Goal: Task Accomplishment & Management: Use online tool/utility

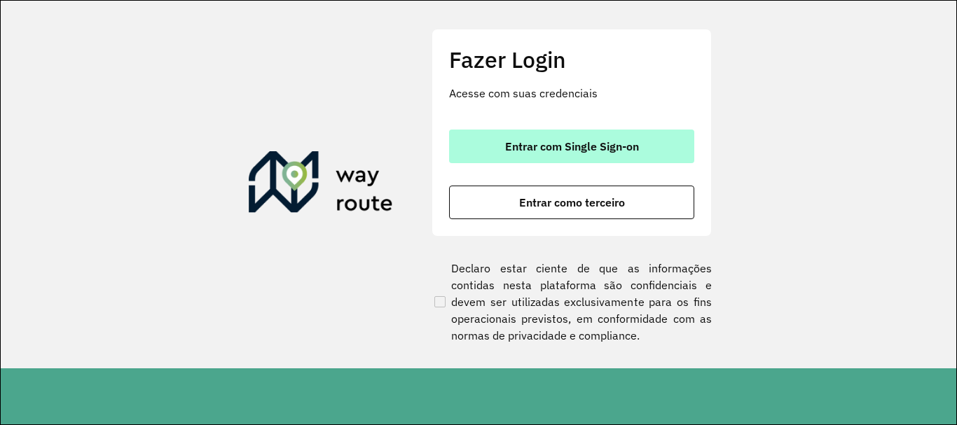
click at [543, 148] on span "Entrar com Single Sign-on" at bounding box center [572, 146] width 134 height 11
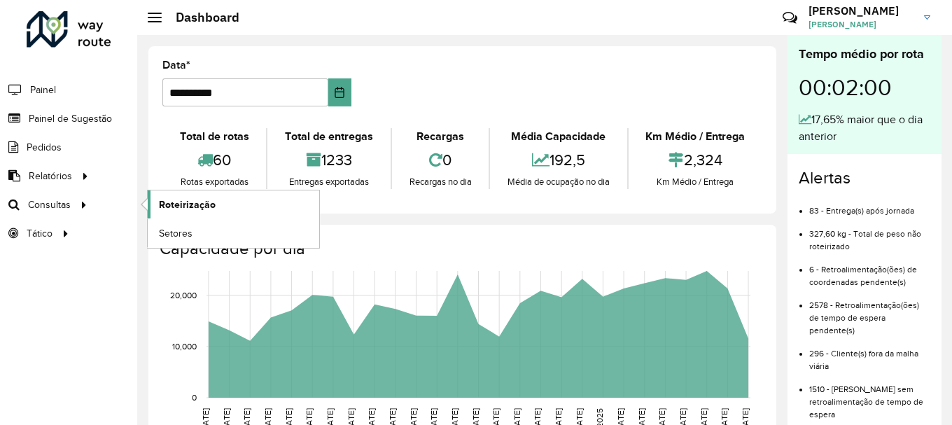
click at [176, 207] on span "Roteirização" at bounding box center [187, 204] width 57 height 15
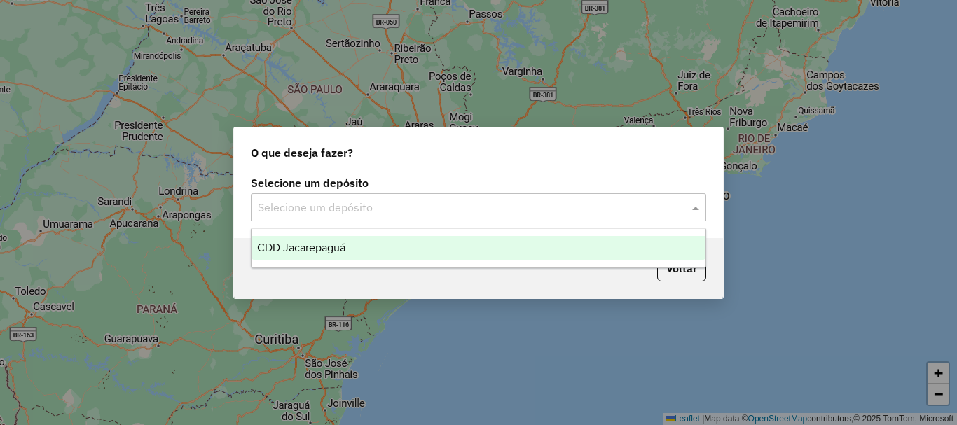
click at [694, 206] on span at bounding box center [697, 207] width 18 height 17
click at [327, 246] on span "CDD Jacarepaguá" at bounding box center [301, 248] width 88 height 12
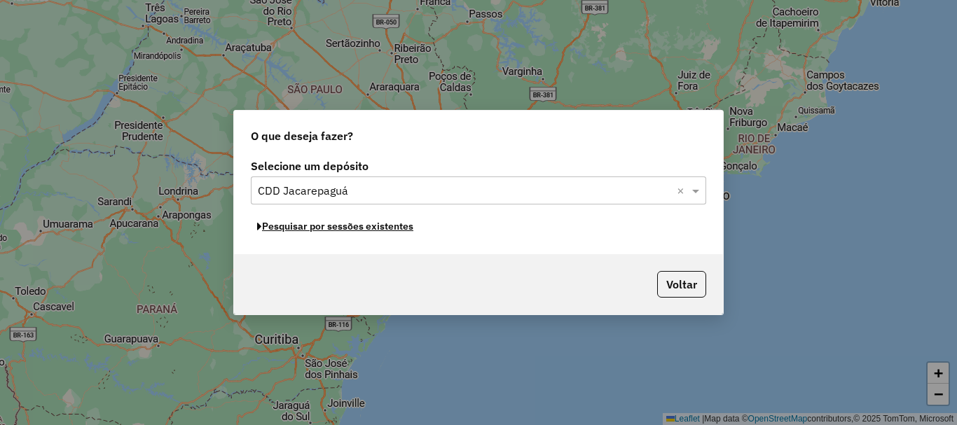
click at [337, 231] on button "Pesquisar por sessões existentes" at bounding box center [335, 227] width 169 height 22
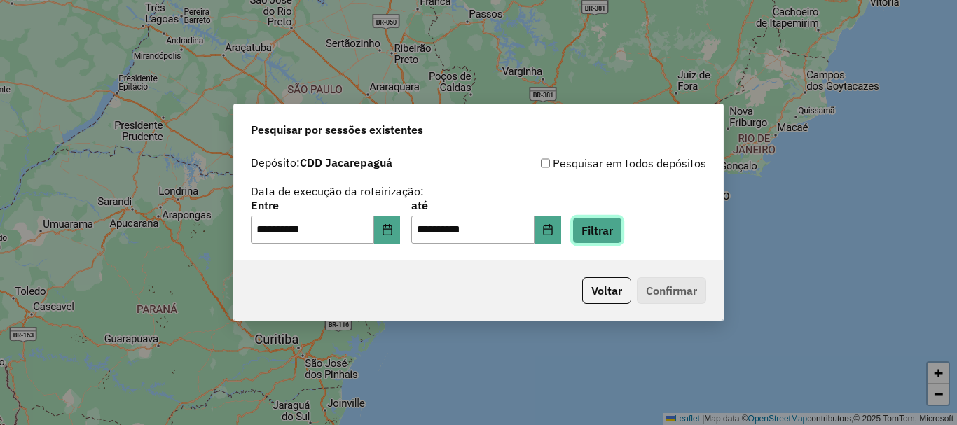
click at [618, 225] on button "Filtrar" at bounding box center [597, 230] width 50 height 27
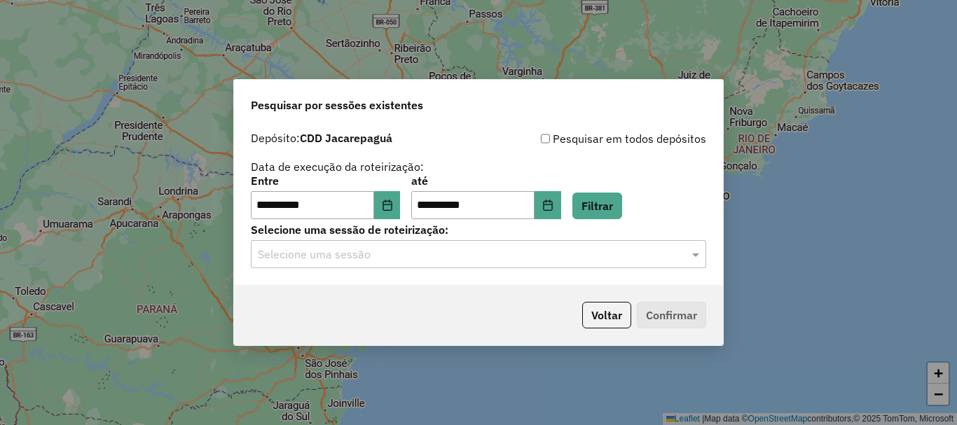
click at [502, 252] on input "text" at bounding box center [464, 254] width 413 height 17
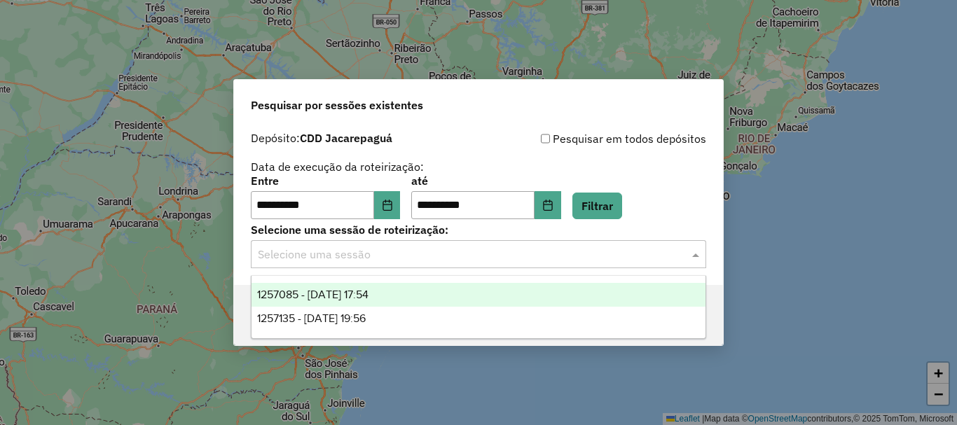
click at [354, 286] on div "1257085 - 01/09/2025 17:54" at bounding box center [478, 295] width 454 height 24
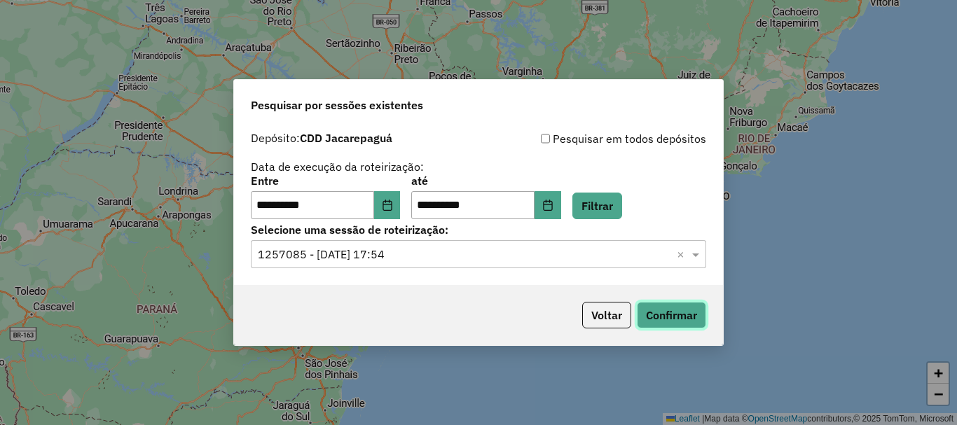
click at [677, 320] on button "Confirmar" at bounding box center [671, 315] width 69 height 27
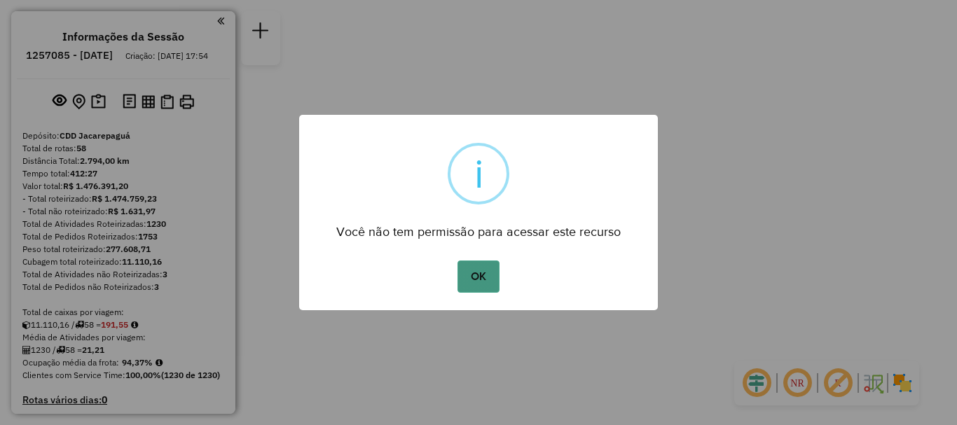
click at [477, 271] on button "OK" at bounding box center [477, 276] width 41 height 32
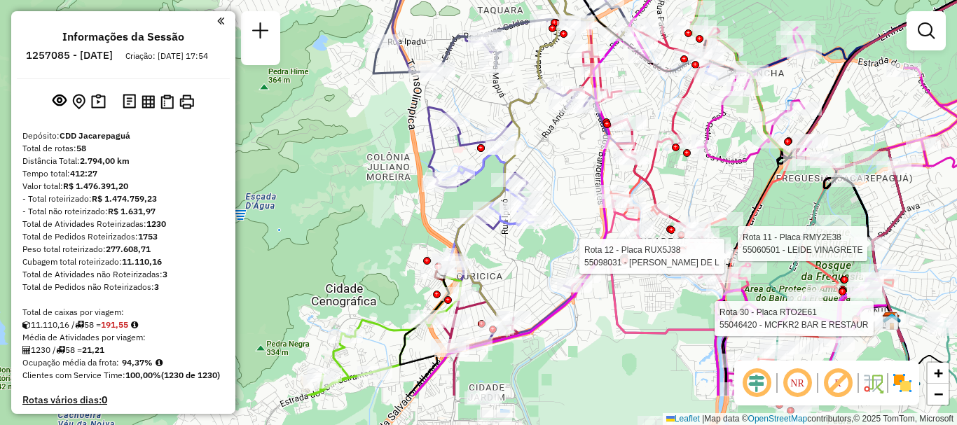
drag, startPoint x: 503, startPoint y: 260, endPoint x: 557, endPoint y: 188, distance: 90.5
click at [557, 188] on div "Rota 12 - Placa RUX5J38 55098031 - ADEMAR TEIXEIRA DE L Rota 30 - Placa RTO2E61…" at bounding box center [478, 212] width 957 height 425
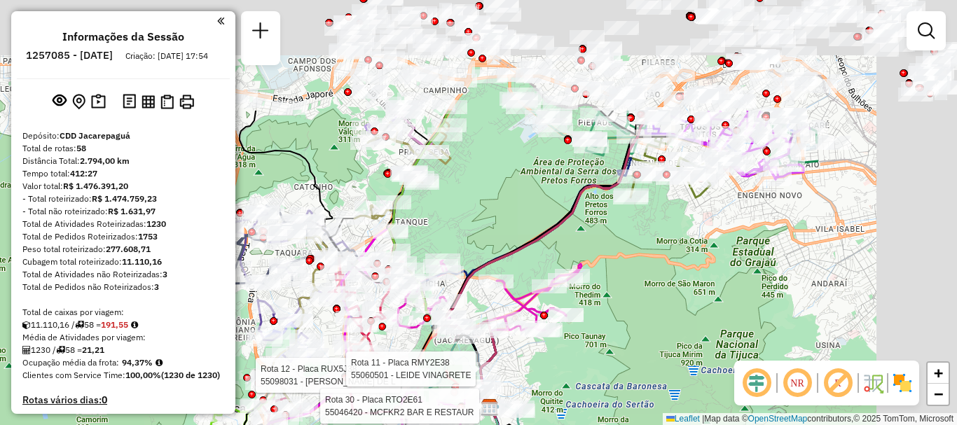
drag, startPoint x: 786, startPoint y: 78, endPoint x: 548, endPoint y: 232, distance: 284.2
click at [548, 232] on icon at bounding box center [548, 264] width 214 height 307
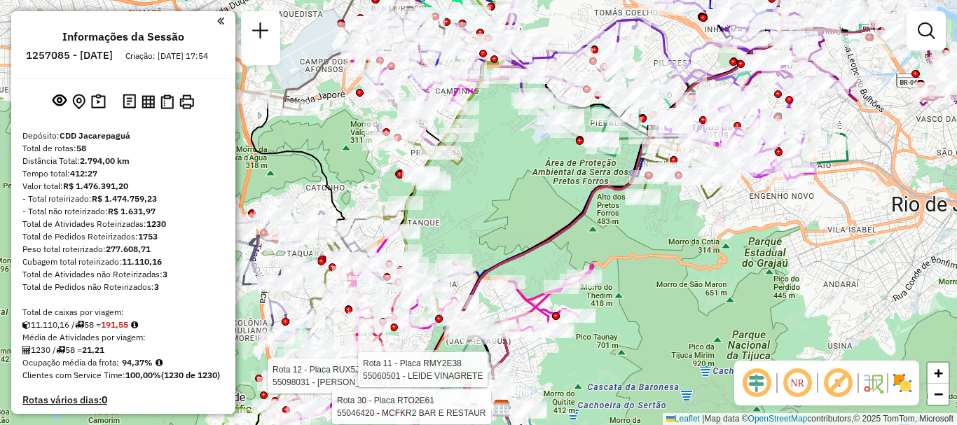
drag, startPoint x: 456, startPoint y: 224, endPoint x: 534, endPoint y: 207, distance: 79.5
click at [534, 207] on div "Rota 12 - Placa RUX5J38 55098031 - ADEMAR TEIXEIRA DE L Rota 30 - Placa RTO2E61…" at bounding box center [478, 212] width 957 height 425
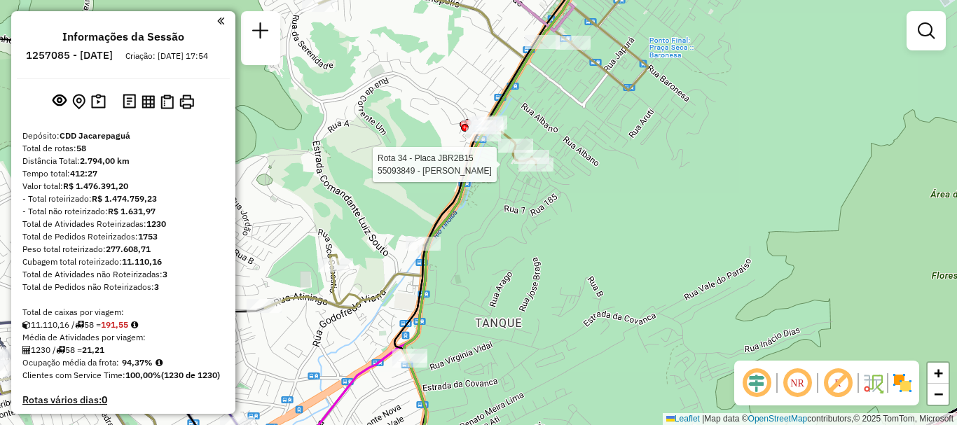
select select "**********"
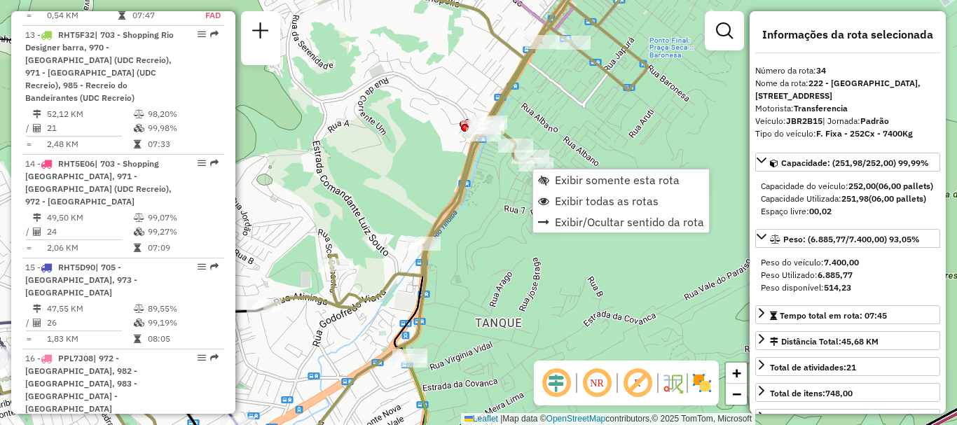
scroll to position [3427, 0]
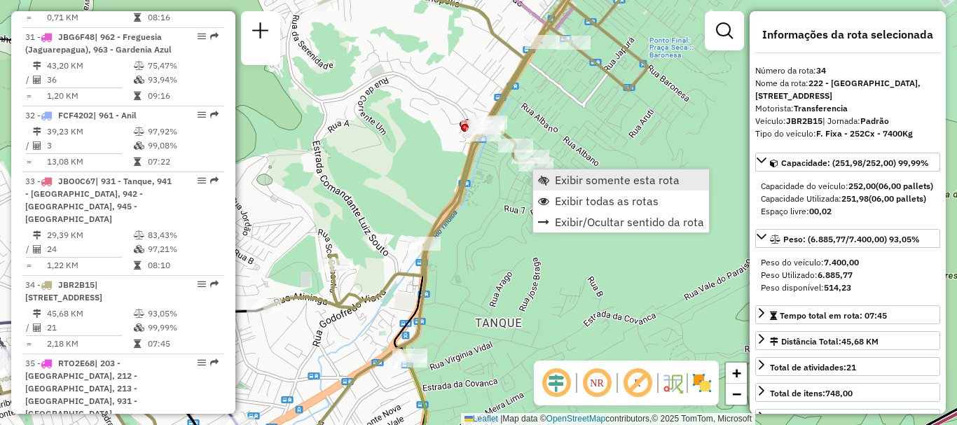
click at [561, 178] on span "Exibir somente esta rota" at bounding box center [617, 179] width 125 height 11
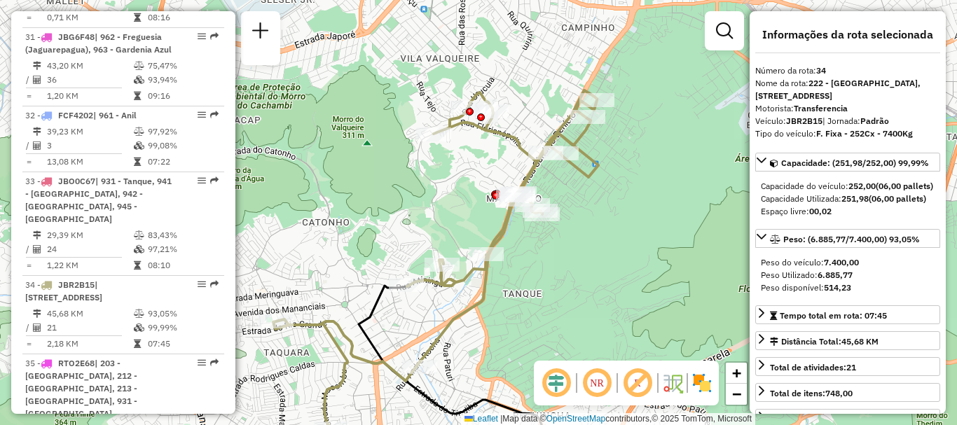
drag, startPoint x: 596, startPoint y: 151, endPoint x: 580, endPoint y: 266, distance: 116.0
click at [580, 266] on div "Janela de atendimento Grade de atendimento Capacidade Transportadoras Veículos …" at bounding box center [478, 212] width 957 height 425
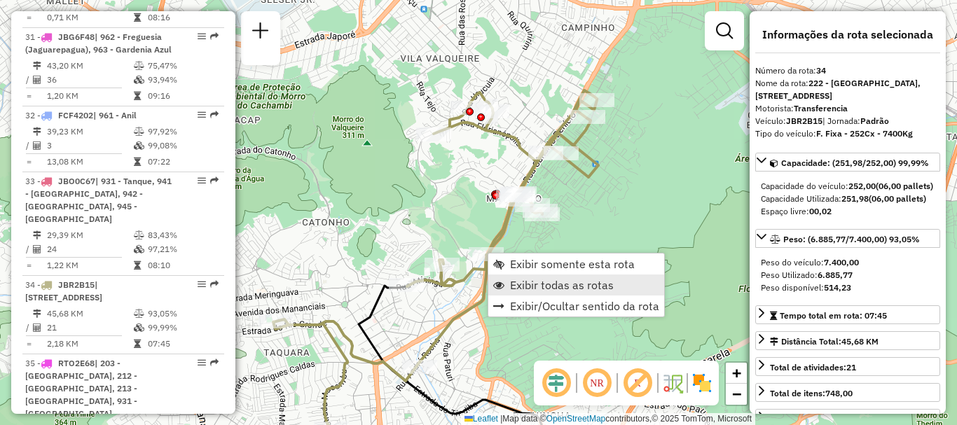
click at [548, 286] on span "Exibir todas as rotas" at bounding box center [562, 284] width 104 height 11
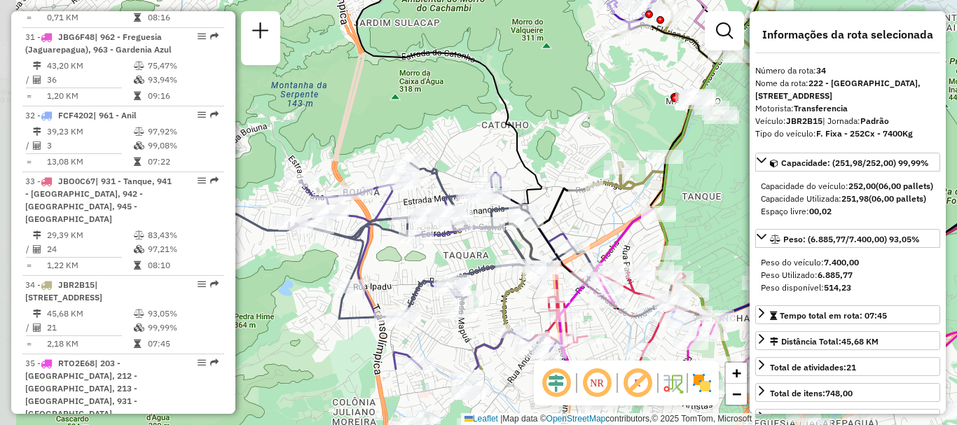
drag, startPoint x: 400, startPoint y: 246, endPoint x: 580, endPoint y: 148, distance: 204.9
click at [580, 148] on div "Janela de atendimento Grade de atendimento Capacidade Transportadoras Veículos …" at bounding box center [478, 212] width 957 height 425
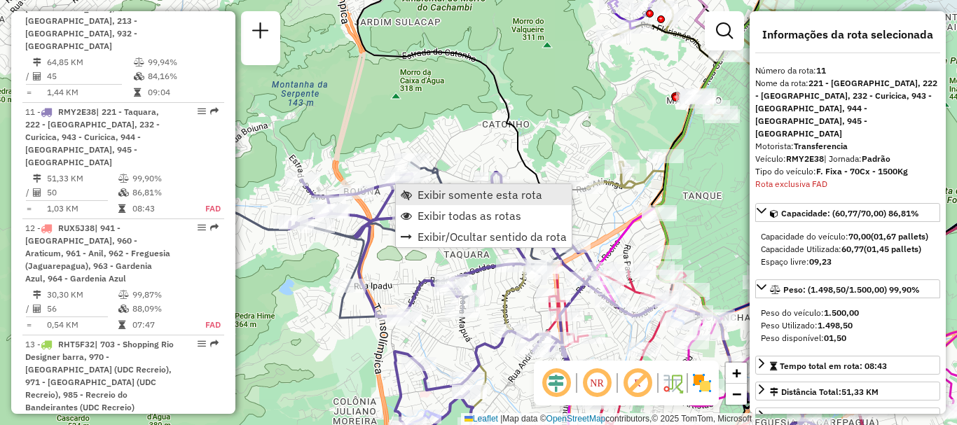
scroll to position [1398, 0]
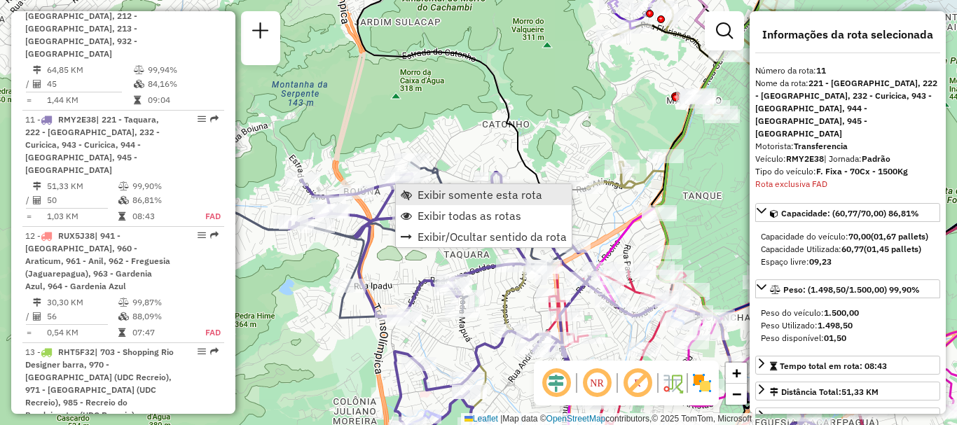
click at [433, 199] on span "Exibir somente esta rota" at bounding box center [479, 194] width 125 height 11
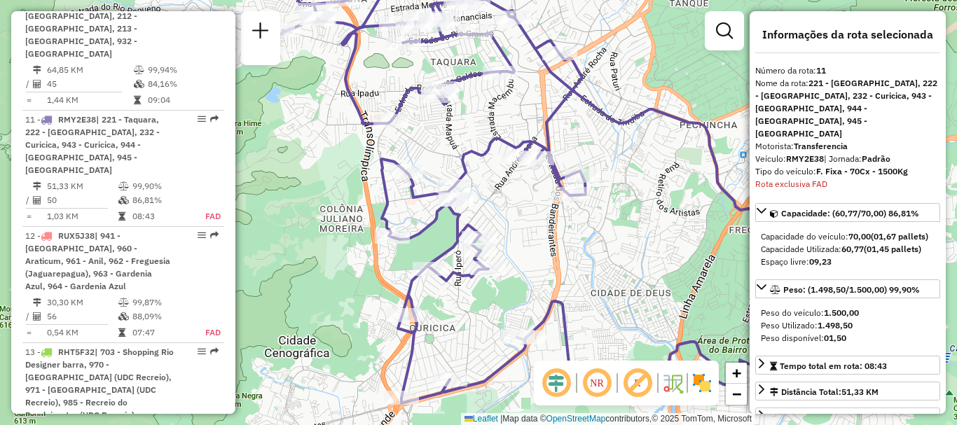
drag, startPoint x: 400, startPoint y: 135, endPoint x: 487, endPoint y: 113, distance: 90.2
click at [487, 113] on div "Janela de atendimento Grade de atendimento Capacidade Transportadoras Veículos …" at bounding box center [478, 212] width 957 height 425
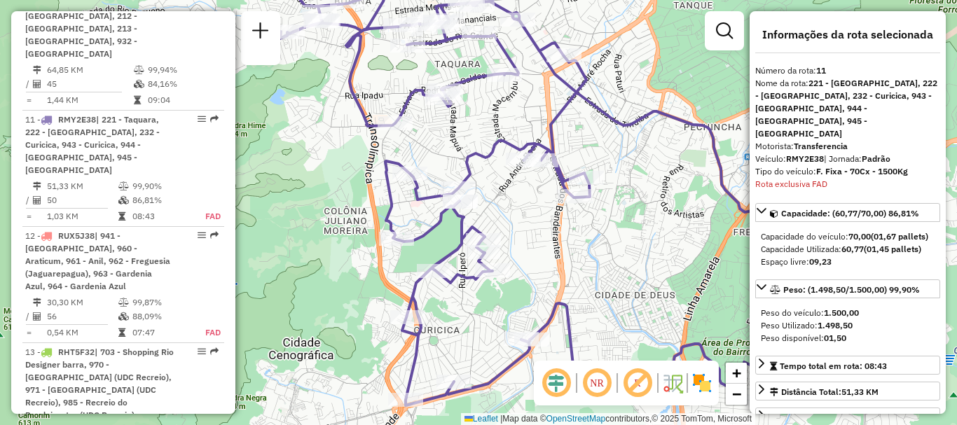
drag, startPoint x: 482, startPoint y: 97, endPoint x: 480, endPoint y: 171, distance: 73.6
click at [482, 170] on div "Janela de atendimento Grade de atendimento Capacidade Transportadoras Veículos …" at bounding box center [478, 212] width 957 height 425
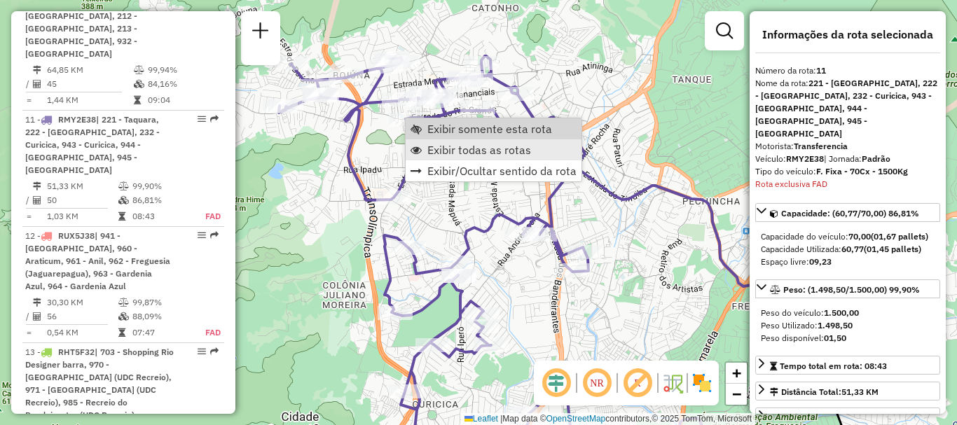
scroll to position [1396, 0]
click at [445, 150] on span "Exibir todas as rotas" at bounding box center [479, 149] width 104 height 11
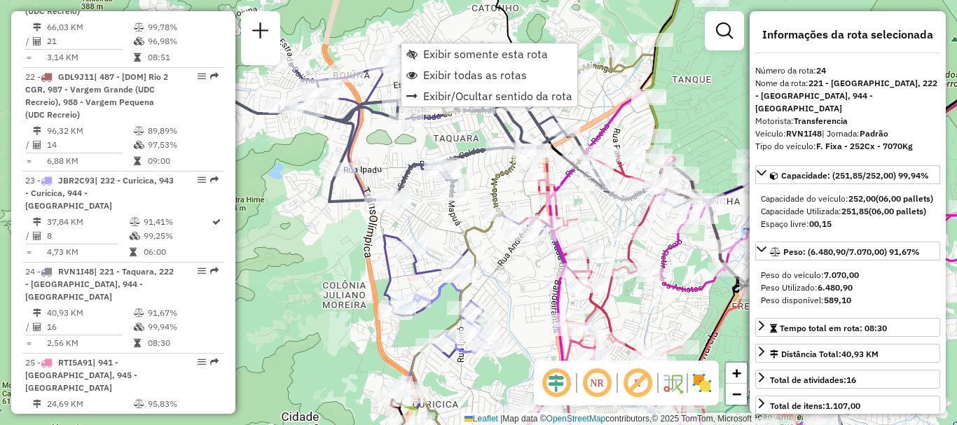
scroll to position [2655, 0]
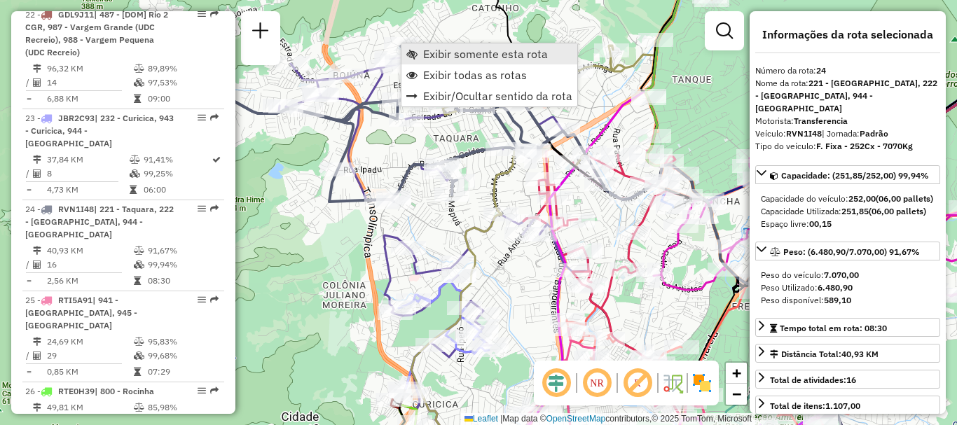
click at [424, 55] on span "Exibir somente esta rota" at bounding box center [485, 53] width 125 height 11
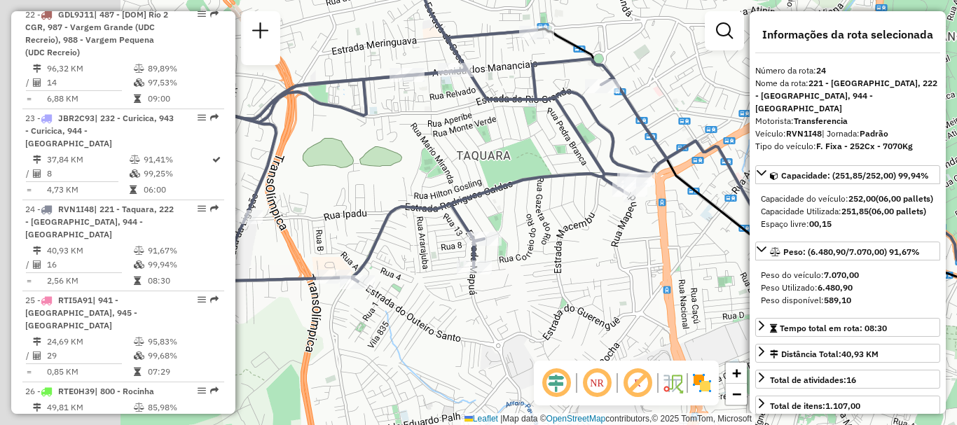
drag, startPoint x: 371, startPoint y: 236, endPoint x: 565, endPoint y: 207, distance: 196.2
click at [565, 207] on div "Janela de atendimento Grade de atendimento Capacidade Transportadoras Veículos …" at bounding box center [478, 212] width 957 height 425
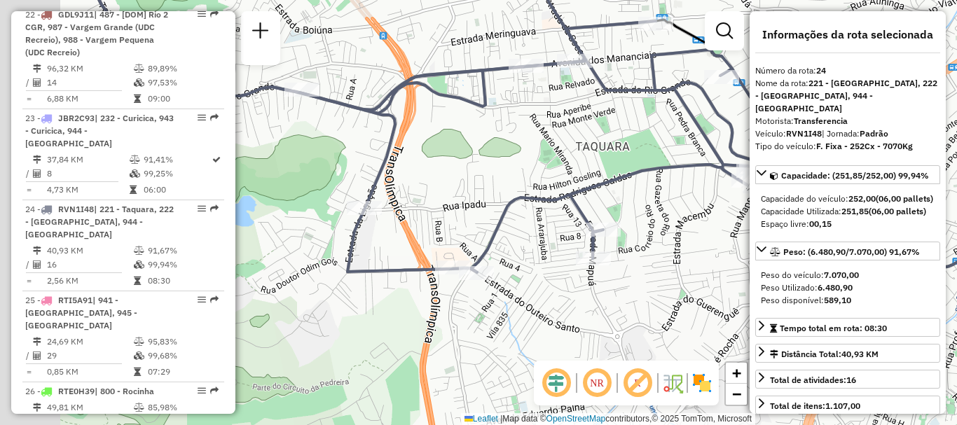
drag, startPoint x: 421, startPoint y: 275, endPoint x: 557, endPoint y: 251, distance: 138.7
click at [560, 254] on div "Janela de atendimento Grade de atendimento Capacidade Transportadoras Veículos …" at bounding box center [478, 212] width 957 height 425
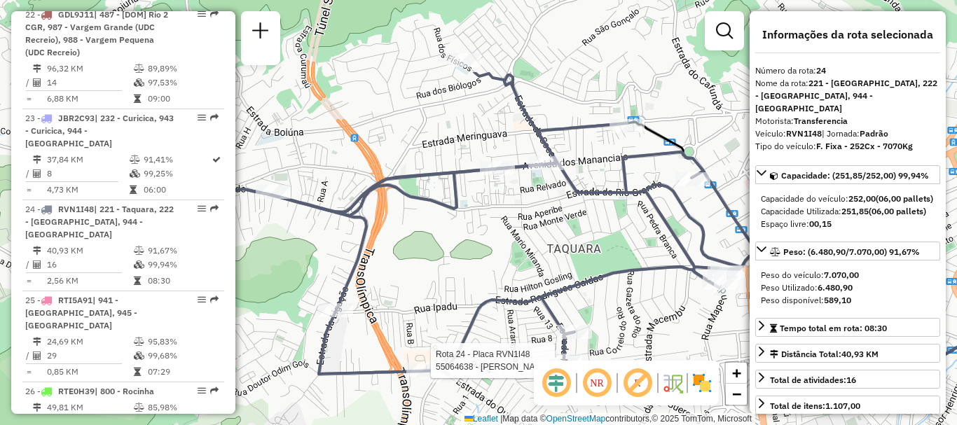
drag, startPoint x: 496, startPoint y: 162, endPoint x: 458, endPoint y: 240, distance: 87.4
click at [458, 240] on div "Rota 24 - Placa RVN1I48 55064638 - ANTONIO RANGEL Janela de atendimento Grade d…" at bounding box center [478, 212] width 957 height 425
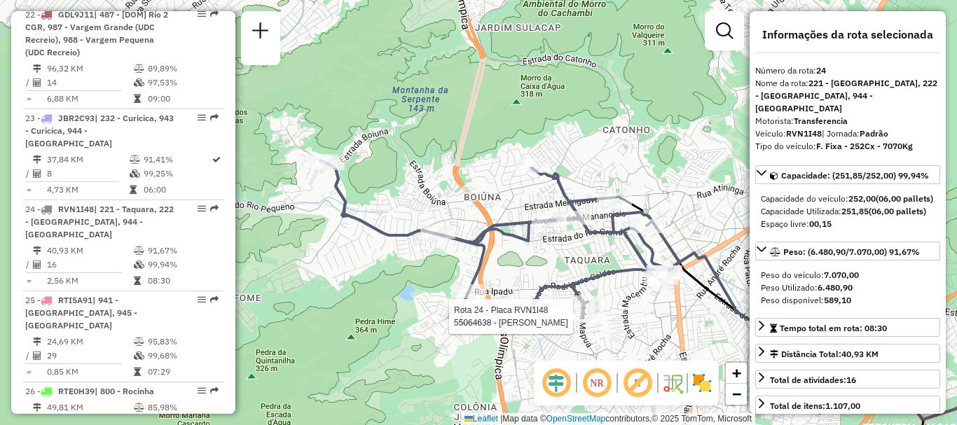
drag, startPoint x: 340, startPoint y: 193, endPoint x: 416, endPoint y: 208, distance: 77.7
click at [416, 208] on div "Rota 24 - Placa RVN1I48 55064638 - ANTONIO RANGEL Janela de atendimento Grade d…" at bounding box center [478, 212] width 957 height 425
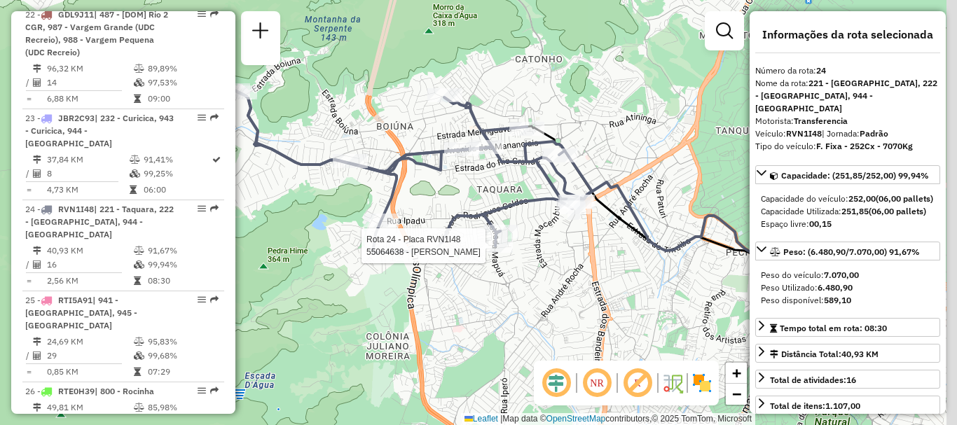
drag, startPoint x: 552, startPoint y: 263, endPoint x: 444, endPoint y: 182, distance: 135.6
click at [444, 182] on div "Rota 24 - Placa RVN1I48 55064638 - ANTONIO RANGEL Janela de atendimento Grade d…" at bounding box center [478, 212] width 957 height 425
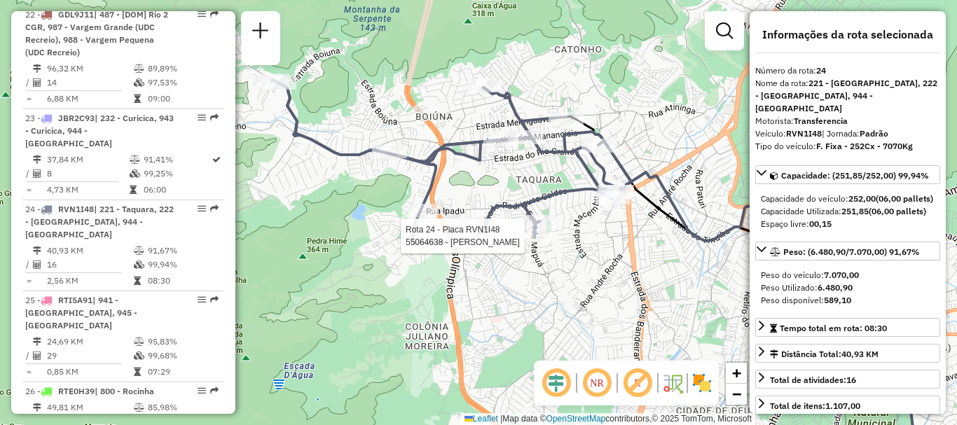
drag, startPoint x: 457, startPoint y: 185, endPoint x: 494, endPoint y: 181, distance: 37.3
click at [494, 181] on div "Rota 24 - Placa RVN1I48 55064638 - ANTONIO RANGEL Janela de atendimento Grade d…" at bounding box center [478, 212] width 957 height 425
click at [504, 304] on div "Rota 24 - Placa RVN1I48 55064638 - ANTONIO RANGEL Janela de atendimento Grade d…" at bounding box center [478, 212] width 957 height 425
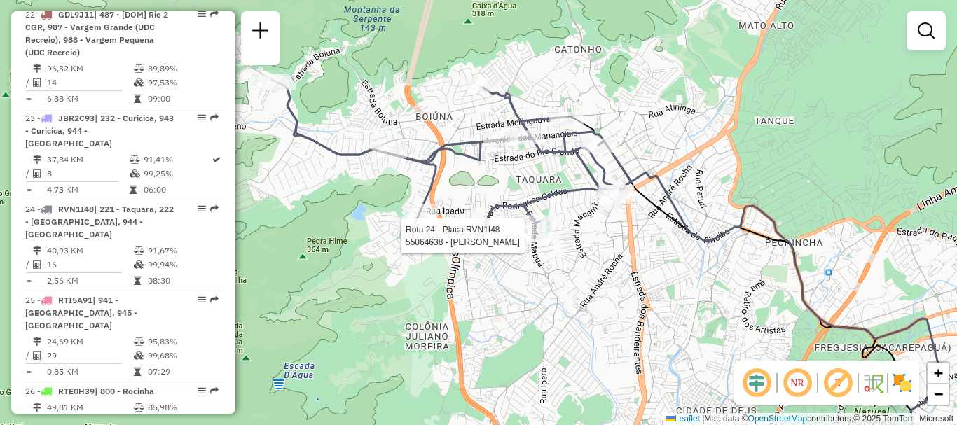
select select "**********"
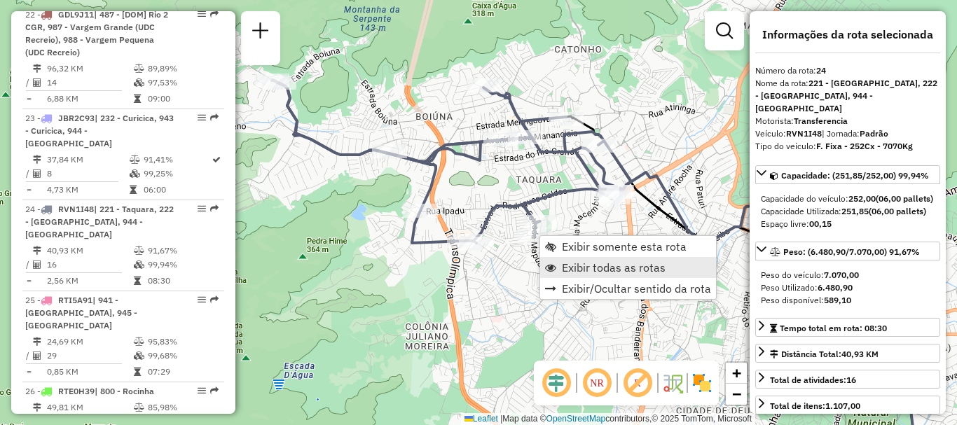
click at [583, 266] on span "Exibir todas as rotas" at bounding box center [614, 267] width 104 height 11
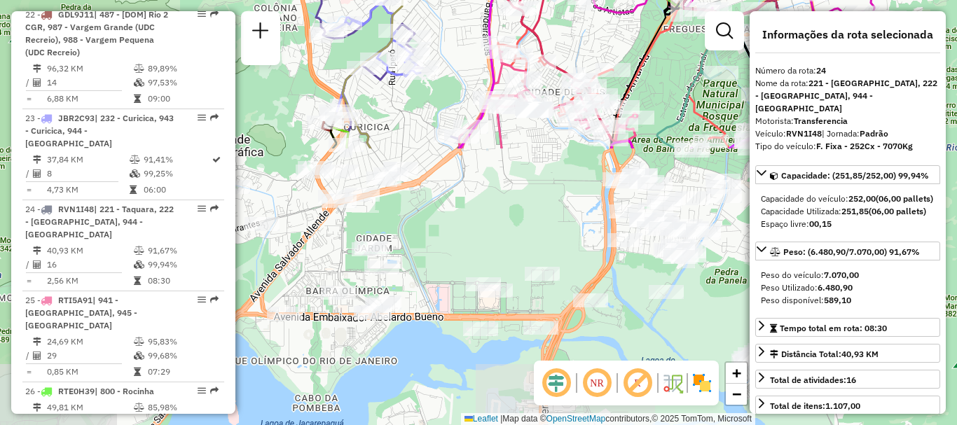
drag, startPoint x: 616, startPoint y: 328, endPoint x: 466, endPoint y: 10, distance: 352.4
click at [466, 10] on div "Janela de atendimento Grade de atendimento Capacidade Transportadoras Veículos …" at bounding box center [478, 212] width 957 height 425
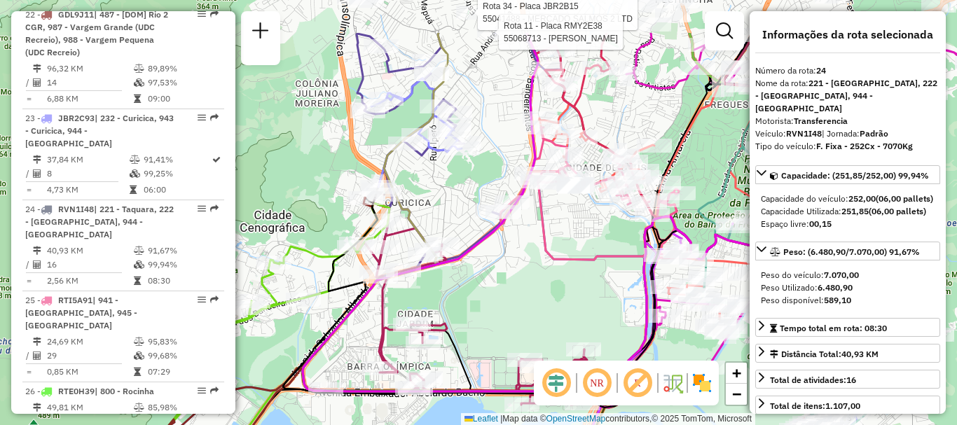
drag, startPoint x: 442, startPoint y: 243, endPoint x: 513, endPoint y: 303, distance: 93.0
click at [487, 349] on div "Rota 34 - Placa JBR2B15 55041488 - MERCADO SALMOS 2 LTD Rota 11 - Placa RMY2E38…" at bounding box center [478, 212] width 957 height 425
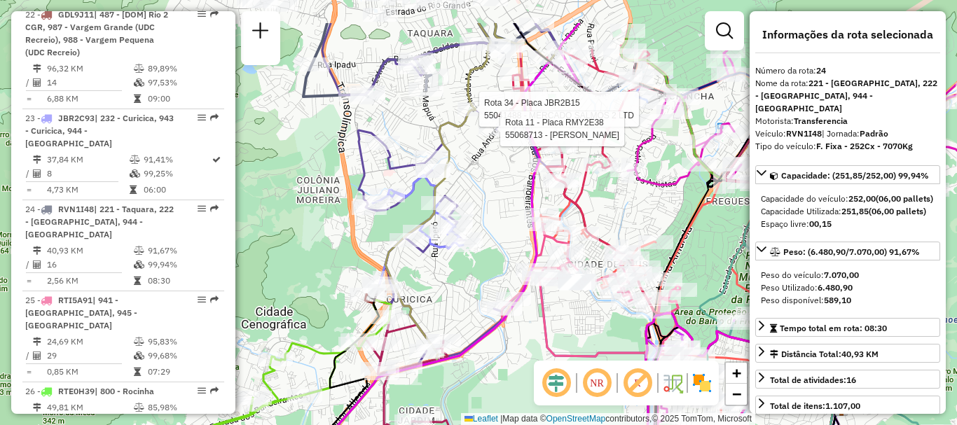
drag, startPoint x: 608, startPoint y: 131, endPoint x: 605, endPoint y: 197, distance: 65.9
click at [605, 197] on div "Rota 34 - Placa JBR2B15 55041488 - MERCADO SALMOS 2 LTD Rota 11 - Placa RMY2E38…" at bounding box center [478, 212] width 957 height 425
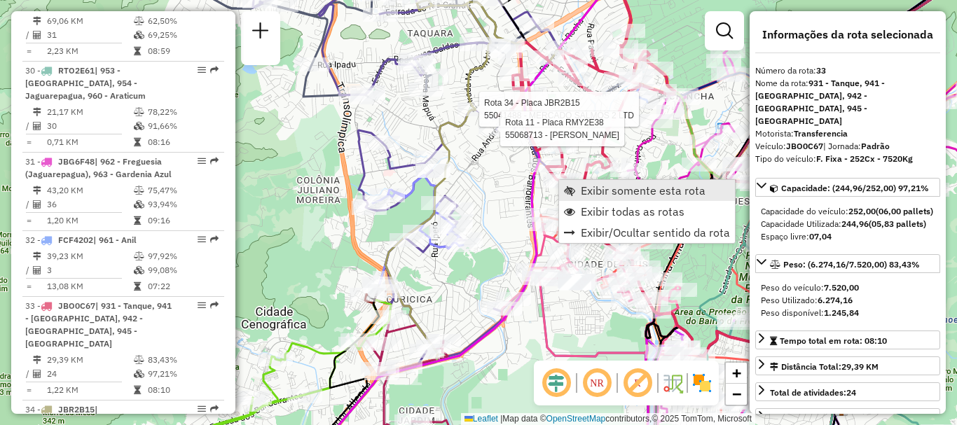
scroll to position [3336, 0]
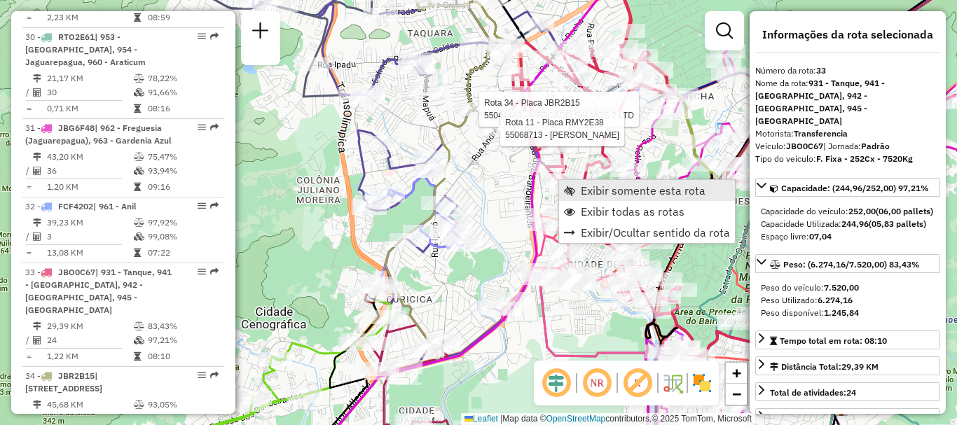
click at [583, 191] on span "Exibir somente esta rota" at bounding box center [643, 190] width 125 height 11
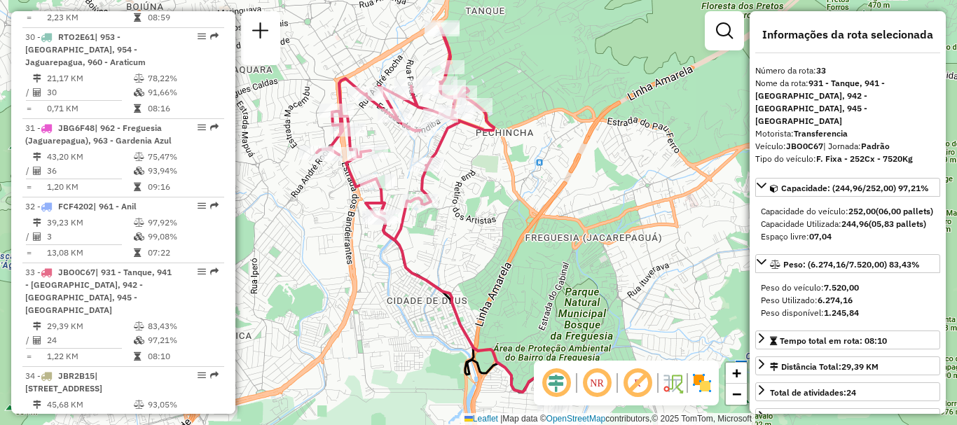
drag, startPoint x: 448, startPoint y: 154, endPoint x: 461, endPoint y: 169, distance: 20.4
click at [461, 169] on div "Janela de atendimento Grade de atendimento Capacidade Transportadoras Veículos …" at bounding box center [478, 212] width 957 height 425
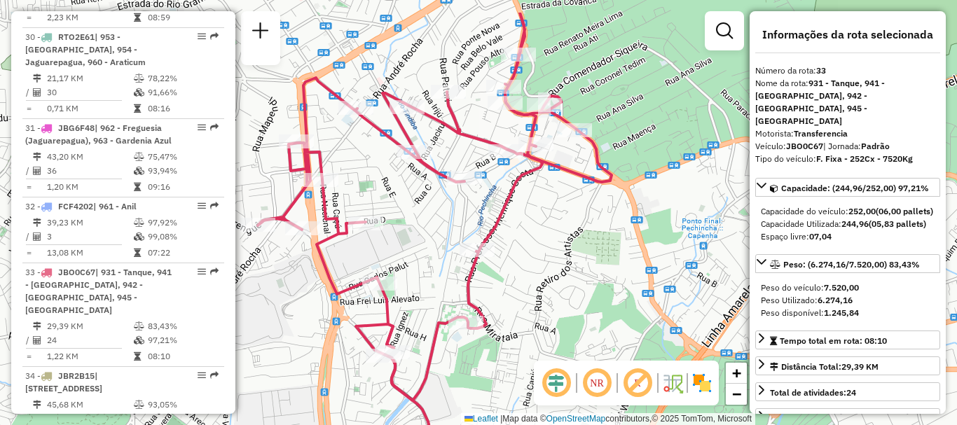
drag, startPoint x: 411, startPoint y: 161, endPoint x: 425, endPoint y: 216, distance: 57.1
click at [425, 216] on div "Janela de atendimento Grade de atendimento Capacidade Transportadoras Veículos …" at bounding box center [478, 212] width 957 height 425
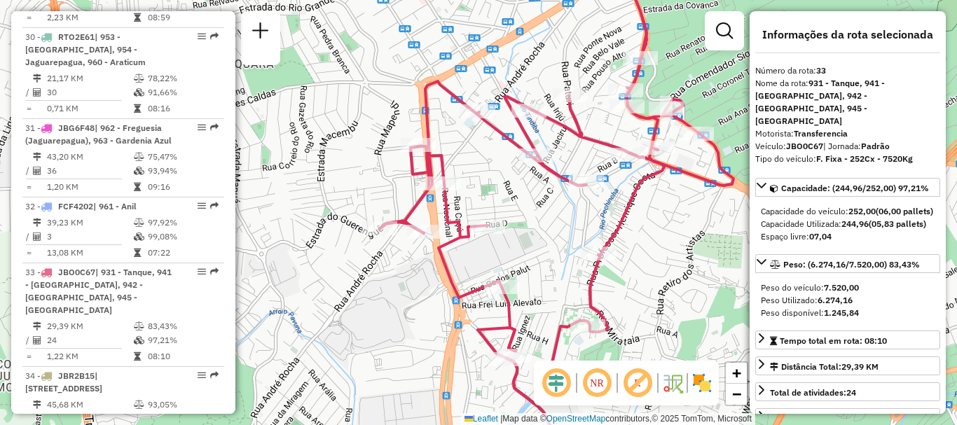
drag, startPoint x: 417, startPoint y: 229, endPoint x: 538, endPoint y: 232, distance: 121.9
click at [538, 232] on div "Janela de atendimento Grade de atendimento Capacidade Transportadoras Veículos …" at bounding box center [478, 212] width 957 height 425
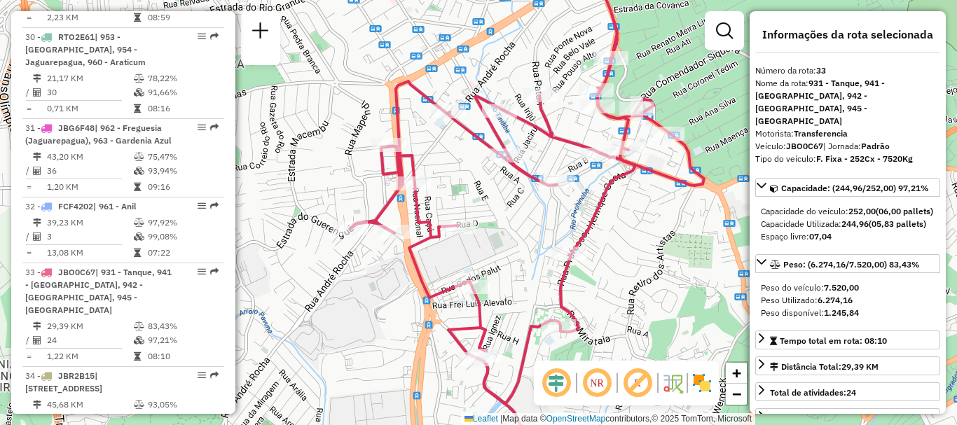
drag, startPoint x: 538, startPoint y: 232, endPoint x: 508, endPoint y: 236, distance: 31.0
click at [508, 236] on div "Janela de atendimento Grade de atendimento Capacidade Transportadoras Veículos …" at bounding box center [478, 212] width 957 height 425
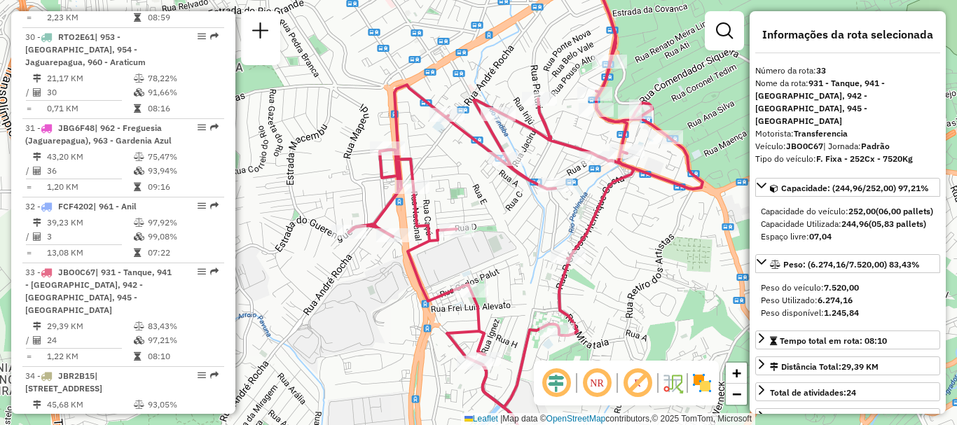
click at [670, 256] on div "Janela de atendimento Grade de atendimento Capacidade Transportadoras Veículos …" at bounding box center [478, 212] width 957 height 425
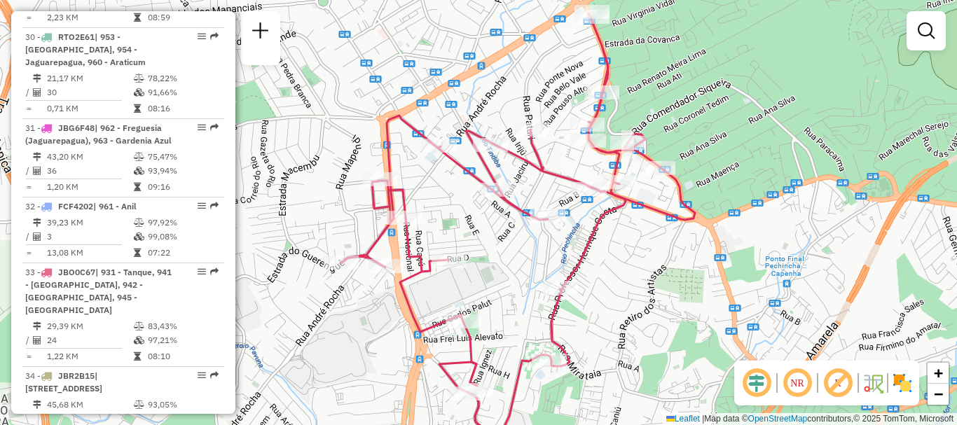
drag, startPoint x: 670, startPoint y: 256, endPoint x: 662, endPoint y: 286, distance: 31.8
click at [662, 286] on div "Janela de atendimento Grade de atendimento Capacidade Transportadoras Veículos …" at bounding box center [478, 212] width 957 height 425
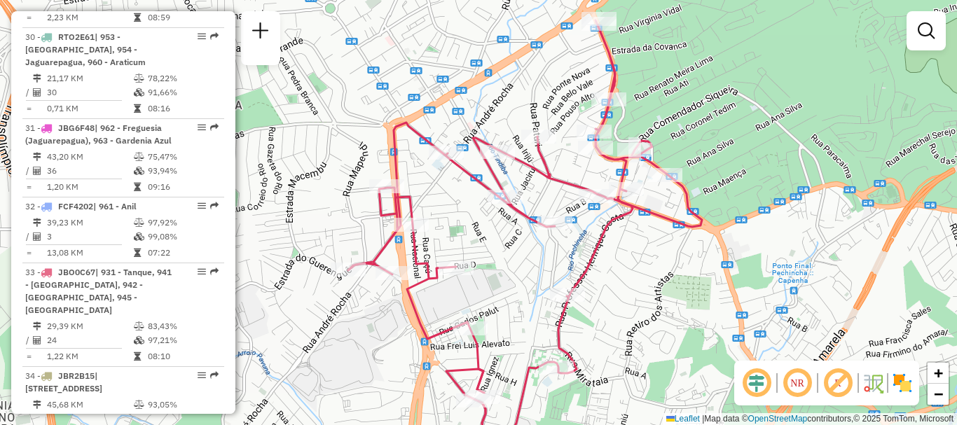
drag, startPoint x: 623, startPoint y: 288, endPoint x: 630, endPoint y: 295, distance: 9.9
click at [630, 295] on div "Janela de atendimento Grade de atendimento Capacidade Transportadoras Veículos …" at bounding box center [478, 212] width 957 height 425
click at [903, 377] on img at bounding box center [902, 383] width 22 height 22
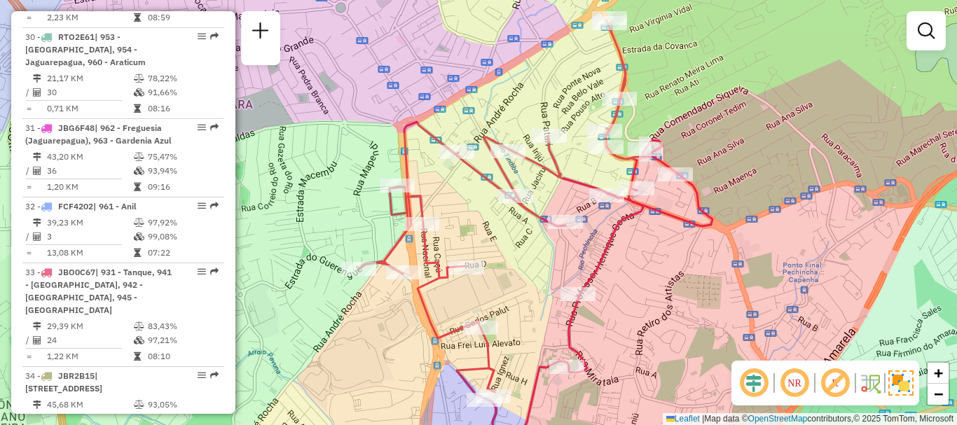
drag, startPoint x: 636, startPoint y: 293, endPoint x: 646, endPoint y: 292, distance: 10.5
click at [646, 292] on div "Janela de atendimento Grade de atendimento Capacidade Transportadoras Veículos …" at bounding box center [478, 212] width 957 height 425
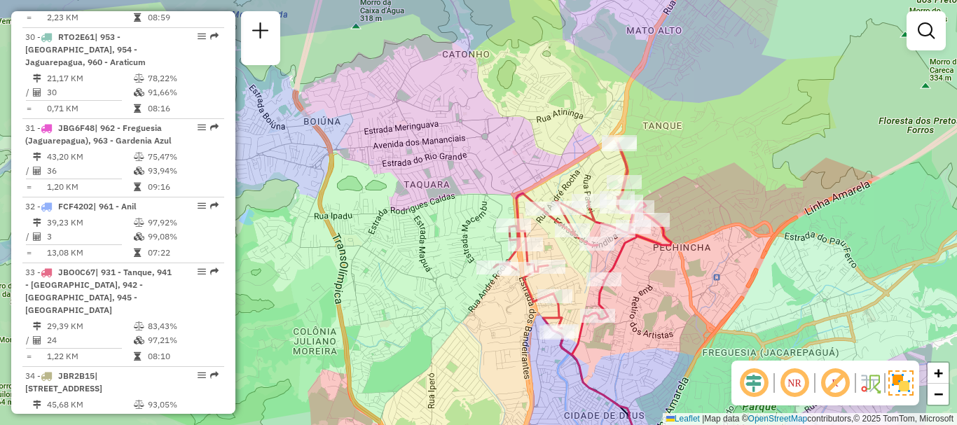
drag, startPoint x: 665, startPoint y: 302, endPoint x: 656, endPoint y: 289, distance: 15.7
click at [656, 289] on div "Janela de atendimento Grade de atendimento Capacidade Transportadoras Veículos …" at bounding box center [478, 212] width 957 height 425
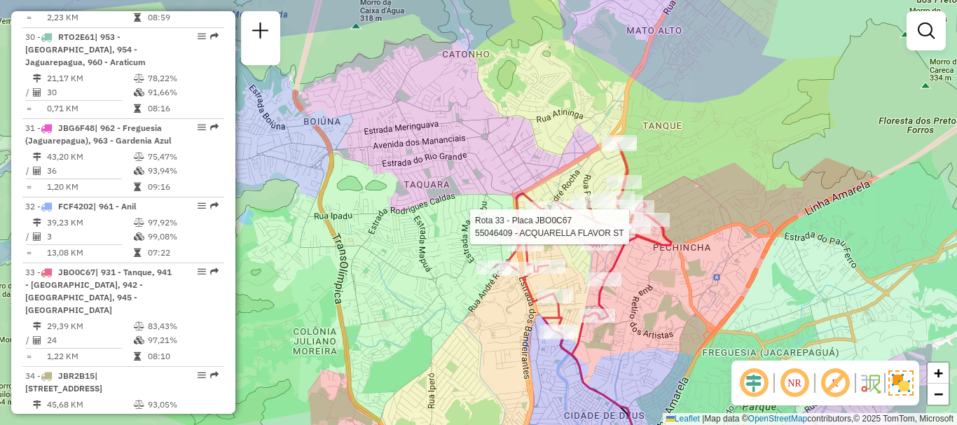
select select "**********"
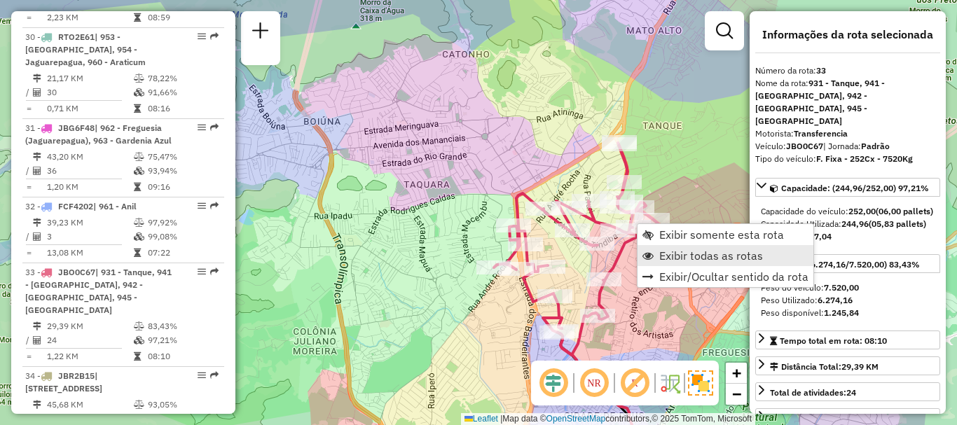
click at [683, 254] on span "Exibir todas as rotas" at bounding box center [711, 255] width 104 height 11
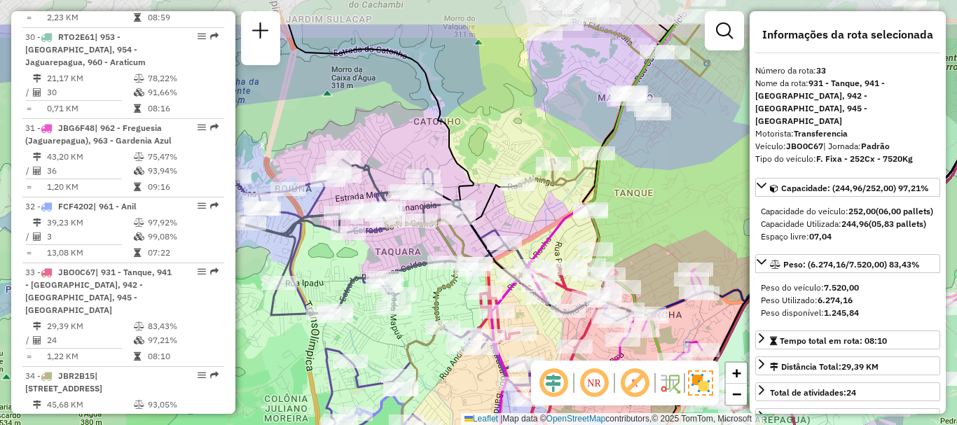
drag, startPoint x: 679, startPoint y: 111, endPoint x: 651, endPoint y: 178, distance: 72.2
click at [651, 178] on div "Janela de atendimento Grade de atendimento Capacidade Transportadoras Veículos …" at bounding box center [478, 212] width 957 height 425
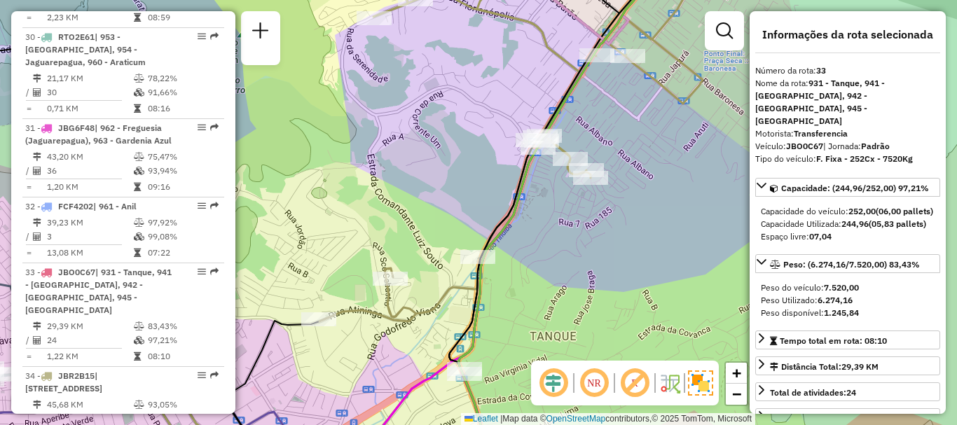
click at [688, 184] on div "Janela de atendimento Grade de atendimento Capacidade Transportadoras Veículos …" at bounding box center [478, 212] width 957 height 425
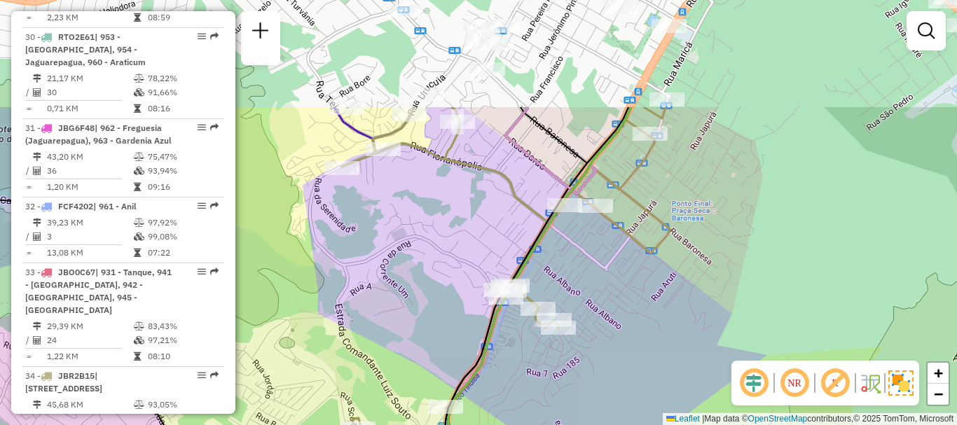
drag, startPoint x: 688, startPoint y: 183, endPoint x: 656, endPoint y: 333, distance: 153.3
click at [656, 333] on div "Janela de atendimento Grade de atendimento Capacidade Transportadoras Veículos …" at bounding box center [478, 212] width 957 height 425
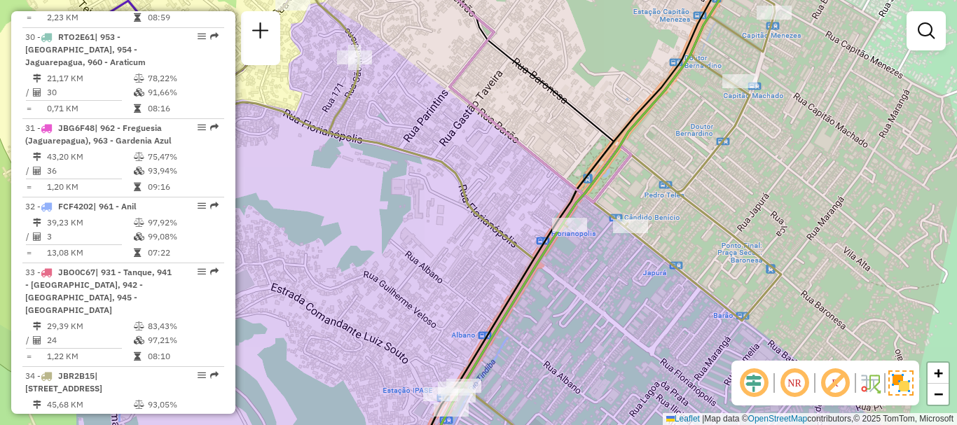
drag, startPoint x: 680, startPoint y: 139, endPoint x: 637, endPoint y: 217, distance: 89.3
click at [636, 224] on div "Janela de atendimento Grade de atendimento Capacidade Transportadoras Veículos …" at bounding box center [478, 212] width 957 height 425
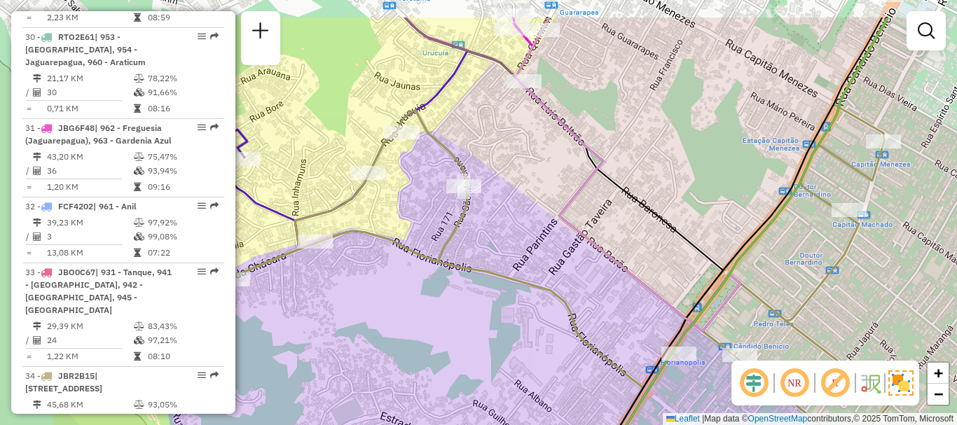
drag, startPoint x: 542, startPoint y: 195, endPoint x: 637, endPoint y: 227, distance: 100.5
click at [660, 237] on icon at bounding box center [618, 273] width 207 height 510
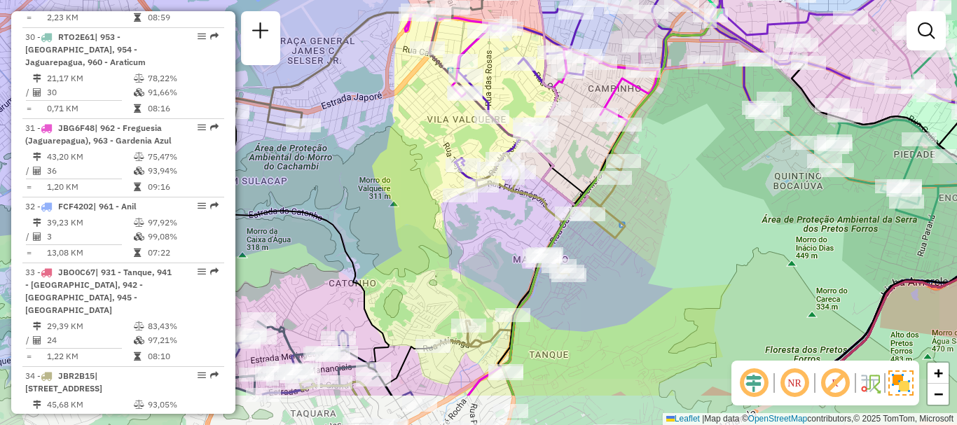
drag, startPoint x: 650, startPoint y: 330, endPoint x: 627, endPoint y: 250, distance: 83.1
click at [627, 253] on div "Janela de atendimento Grade de atendimento Capacidade Transportadoras Veículos …" at bounding box center [478, 212] width 957 height 425
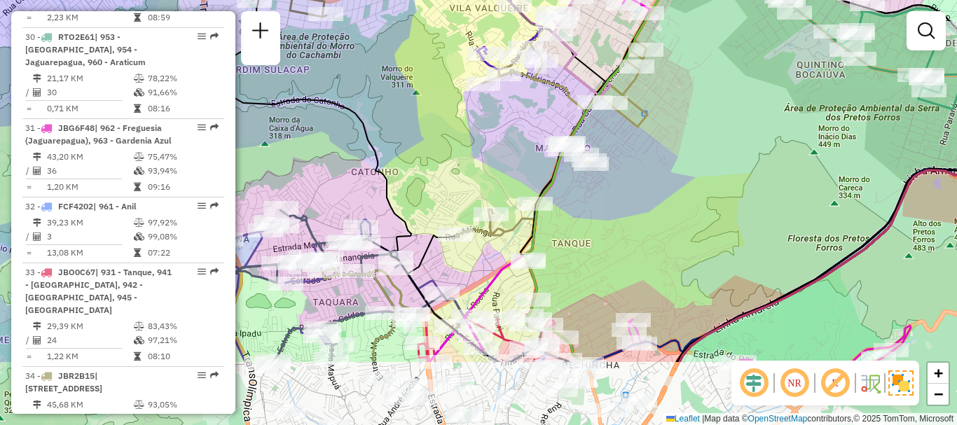
drag, startPoint x: 439, startPoint y: 306, endPoint x: 461, endPoint y: 201, distance: 107.4
click at [461, 201] on div "Janela de atendimento Grade de atendimento Capacidade Transportadoras Veículos …" at bounding box center [478, 212] width 957 height 425
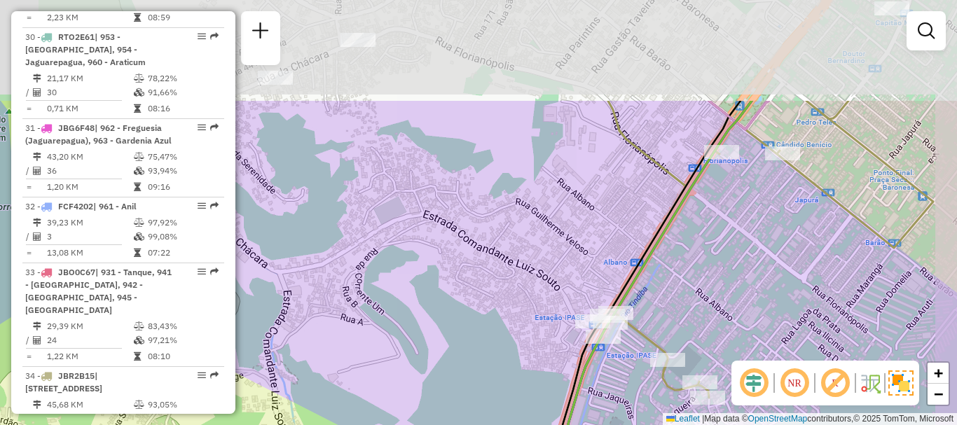
drag, startPoint x: 750, startPoint y: 86, endPoint x: 656, endPoint y: 263, distance: 199.9
click at [656, 263] on div "Janela de atendimento Grade de atendimento Capacidade Transportadoras Veículos …" at bounding box center [478, 212] width 957 height 425
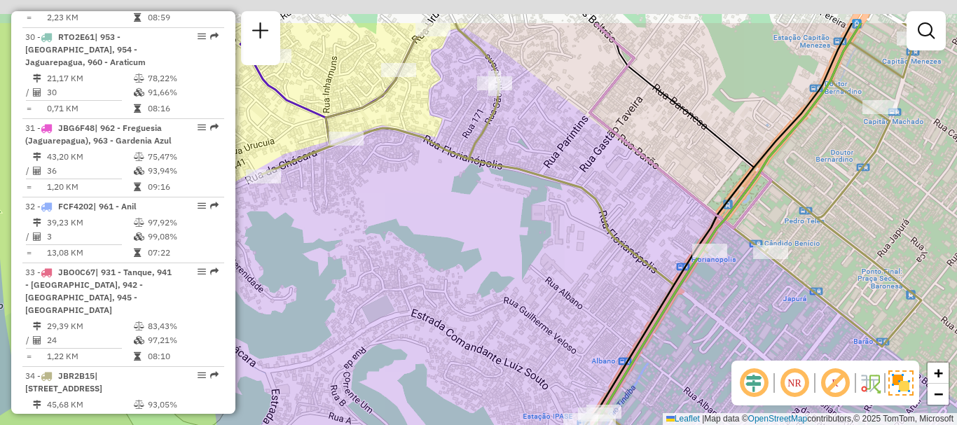
drag, startPoint x: 504, startPoint y: 133, endPoint x: 547, endPoint y: 242, distance: 117.3
click at [547, 242] on div "Janela de atendimento Grade de atendimento Capacidade Transportadoras Veículos …" at bounding box center [478, 212] width 957 height 425
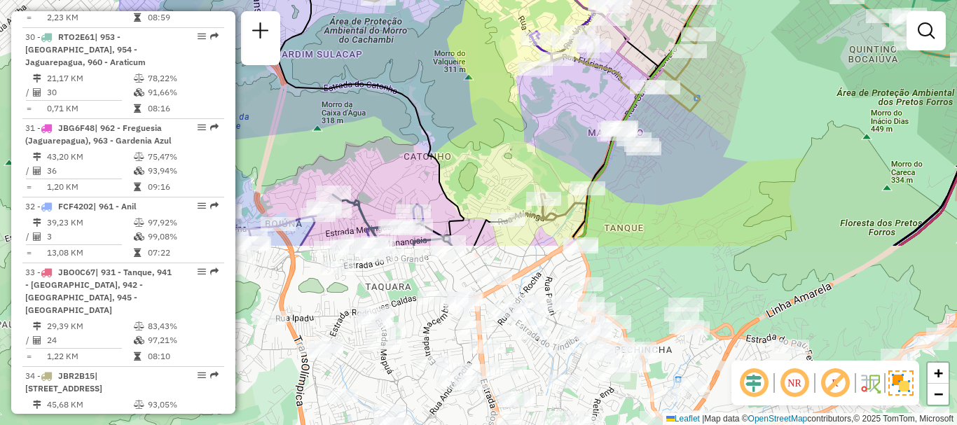
drag, startPoint x: 354, startPoint y: 319, endPoint x: 552, endPoint y: 104, distance: 291.4
click at [552, 104] on div "Janela de atendimento Grade de atendimento Capacidade Transportadoras Veículos …" at bounding box center [478, 212] width 957 height 425
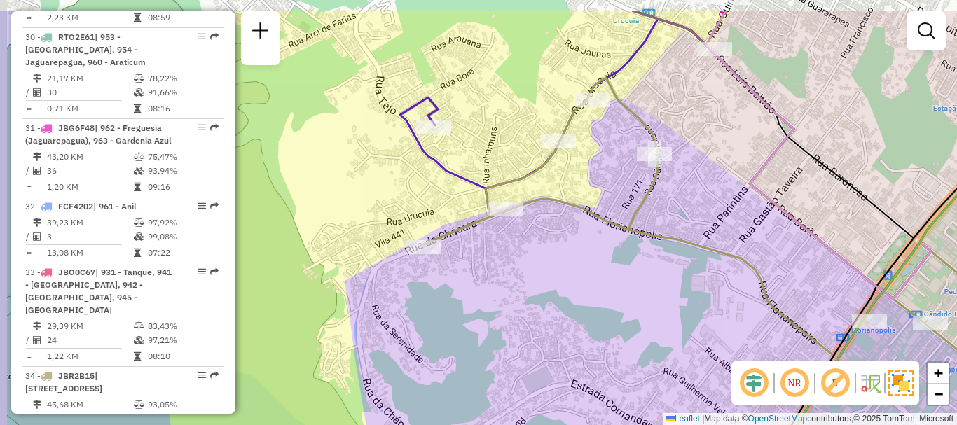
drag, startPoint x: 503, startPoint y: 196, endPoint x: 571, endPoint y: 248, distance: 86.0
click at [571, 248] on div "Janela de atendimento Grade de atendimento Capacidade Transportadoras Veículos …" at bounding box center [478, 212] width 957 height 425
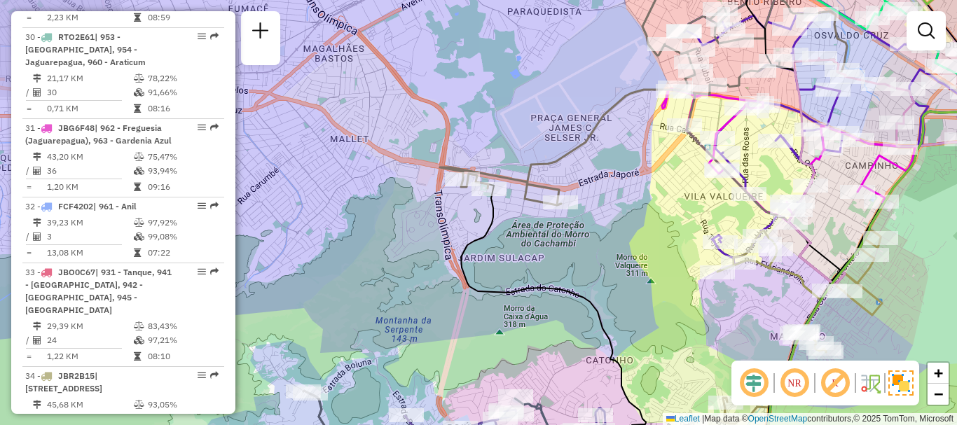
click at [774, 317] on div "Janela de atendimento Grade de atendimento Capacidade Transportadoras Veículos …" at bounding box center [478, 212] width 957 height 425
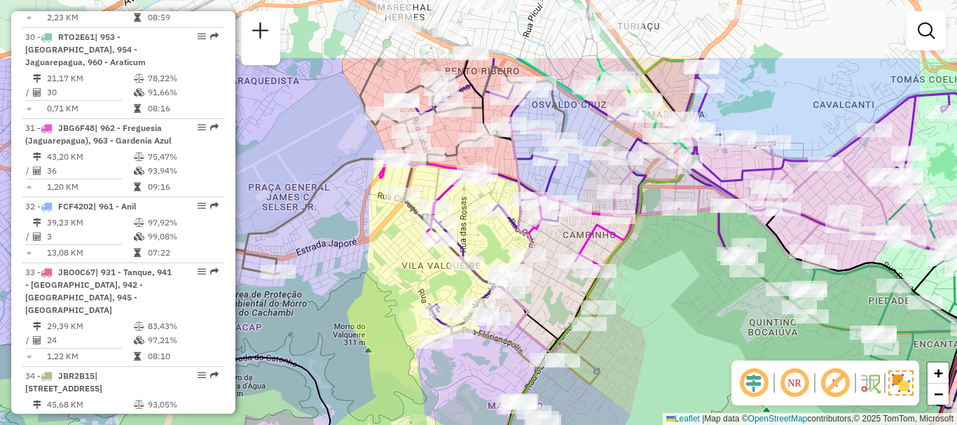
drag, startPoint x: 622, startPoint y: 216, endPoint x: 540, endPoint y: 317, distance: 129.9
click at [540, 317] on icon at bounding box center [511, 313] width 95 height 510
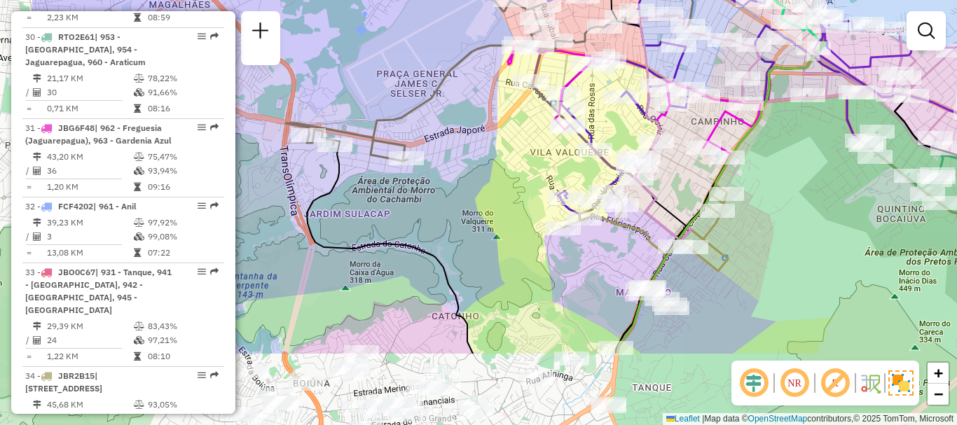
drag, startPoint x: 538, startPoint y: 304, endPoint x: 666, endPoint y: 189, distance: 171.6
click at [667, 189] on div "Janela de atendimento Grade de atendimento Capacidade Transportadoras Veículos …" at bounding box center [478, 212] width 957 height 425
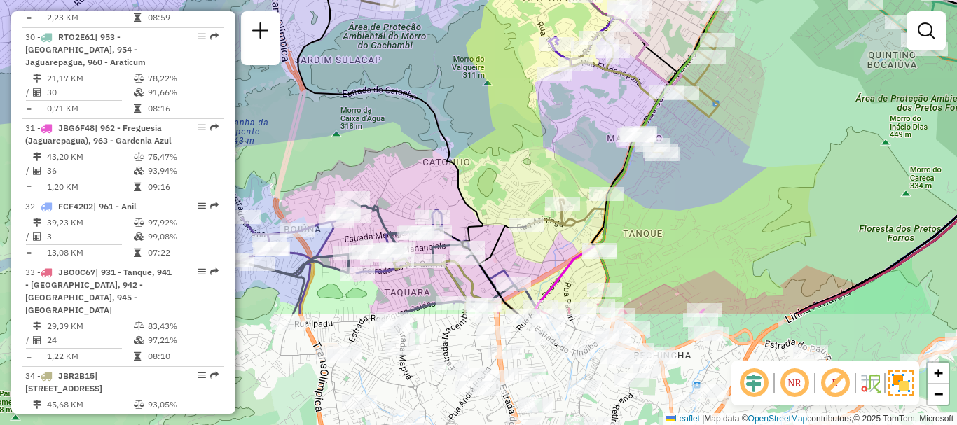
drag, startPoint x: 544, startPoint y: 283, endPoint x: 535, endPoint y: 130, distance: 152.9
click at [535, 130] on div "Janela de atendimento Grade de atendimento Capacidade Transportadoras Veículos …" at bounding box center [478, 212] width 957 height 425
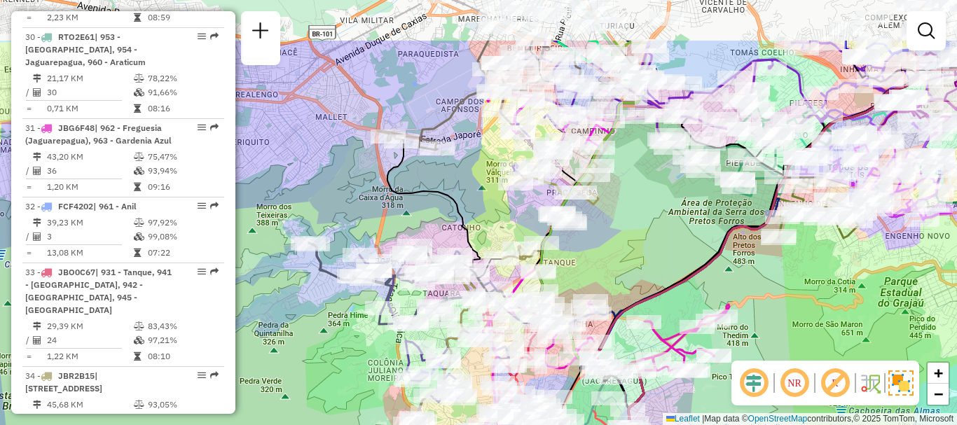
drag, startPoint x: 660, startPoint y: 113, endPoint x: 632, endPoint y: 200, distance: 92.1
click at [632, 200] on div "Janela de atendimento Grade de atendimento Capacidade Transportadoras Veículos …" at bounding box center [478, 212] width 957 height 425
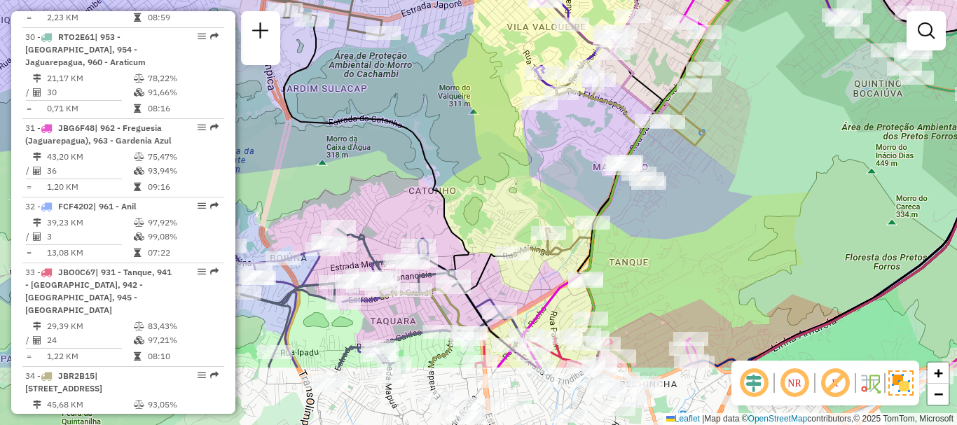
drag, startPoint x: 512, startPoint y: 260, endPoint x: 515, endPoint y: 160, distance: 100.9
click at [515, 160] on div "Janela de atendimento Grade de atendimento Capacidade Transportadoras Veículos …" at bounding box center [478, 212] width 957 height 425
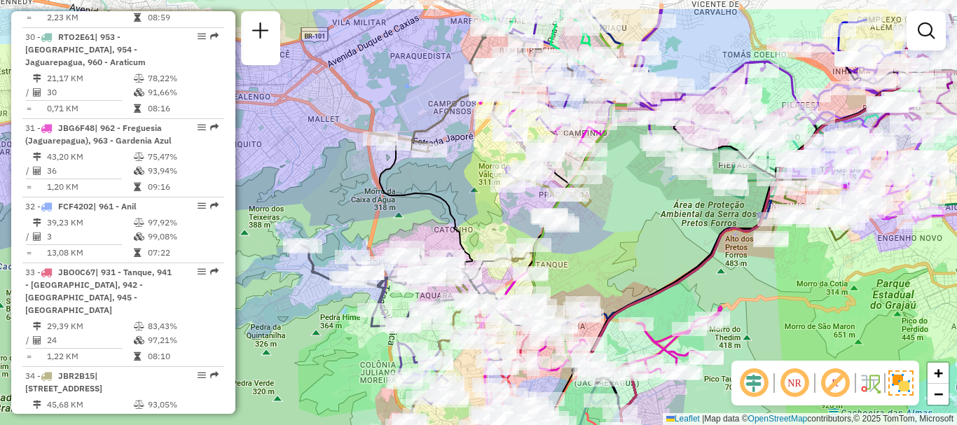
drag, startPoint x: 483, startPoint y: 125, endPoint x: 465, endPoint y: 176, distance: 54.9
click at [465, 176] on div "Janela de atendimento Grade de atendimento Capacidade Transportadoras Veículos …" at bounding box center [478, 212] width 957 height 425
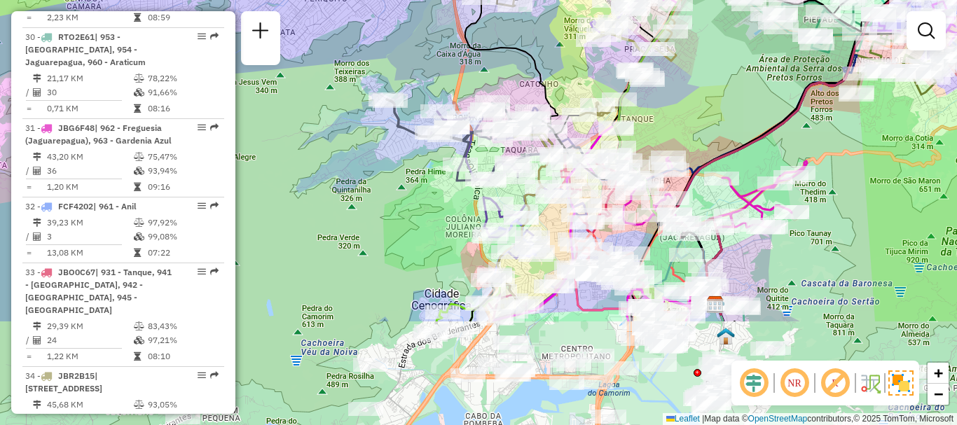
drag, startPoint x: 588, startPoint y: 257, endPoint x: 673, endPoint y: 111, distance: 168.9
click at [673, 111] on div "Janela de atendimento Grade de atendimento Capacidade Transportadoras Veículos …" at bounding box center [478, 212] width 957 height 425
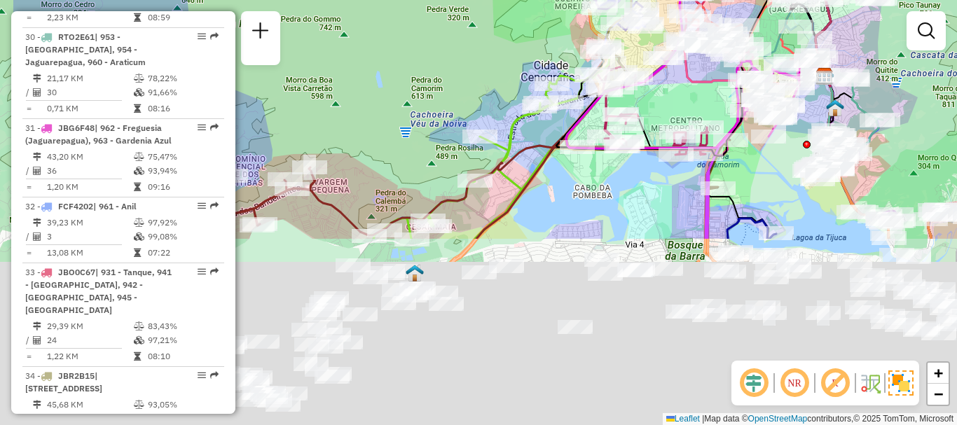
drag, startPoint x: 352, startPoint y: 292, endPoint x: 467, endPoint y: 66, distance: 253.7
click at [465, 62] on div "Janela de atendimento Grade de atendimento Capacidade Transportadoras Veículos …" at bounding box center [478, 212] width 957 height 425
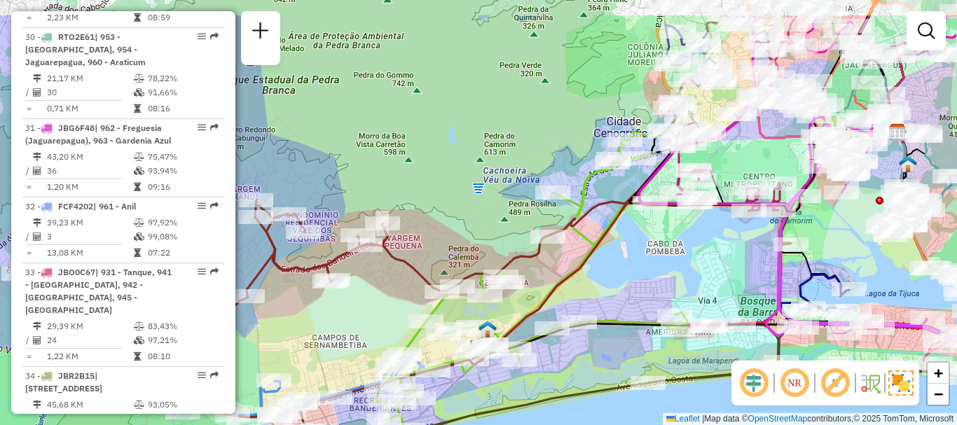
drag, startPoint x: 450, startPoint y: 364, endPoint x: 426, endPoint y: 452, distance: 91.4
click at [426, 424] on html "Aguarde... Pop-up bloqueado! Seu navegador bloqueou automáticamente a abertura …" at bounding box center [478, 212] width 957 height 425
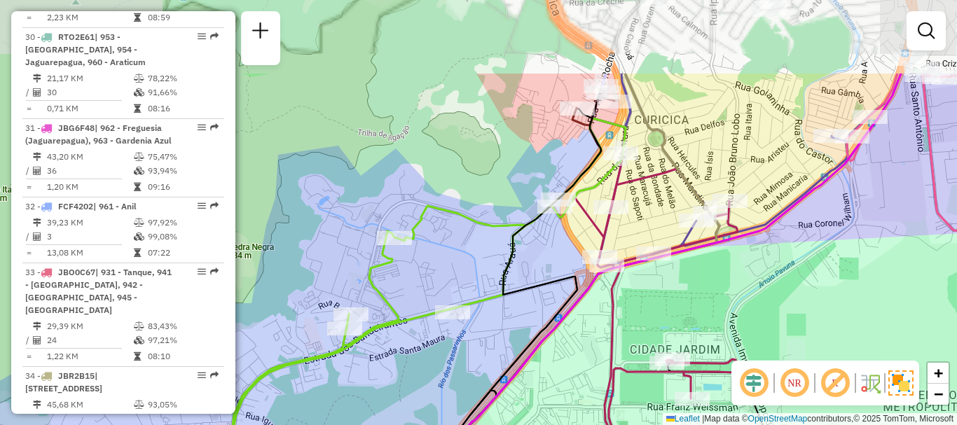
drag, startPoint x: 602, startPoint y: 121, endPoint x: 572, endPoint y: 260, distance: 142.4
click at [572, 257] on div "Janela de atendimento Grade de atendimento Capacidade Transportadoras Veículos …" at bounding box center [478, 212] width 957 height 425
